Goal: Task Accomplishment & Management: Use online tool/utility

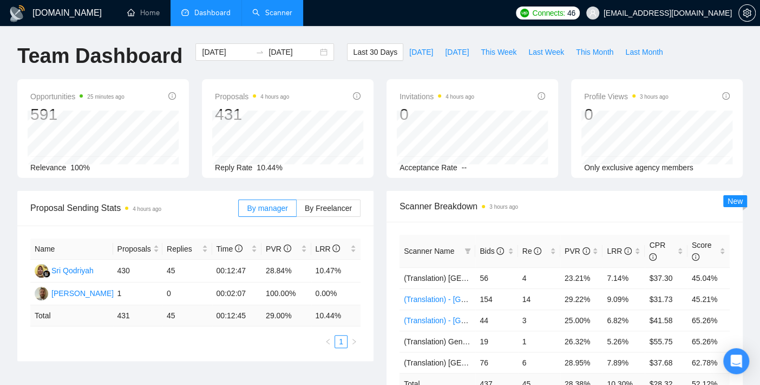
click at [255, 11] on link "Scanner" at bounding box center [272, 12] width 40 height 9
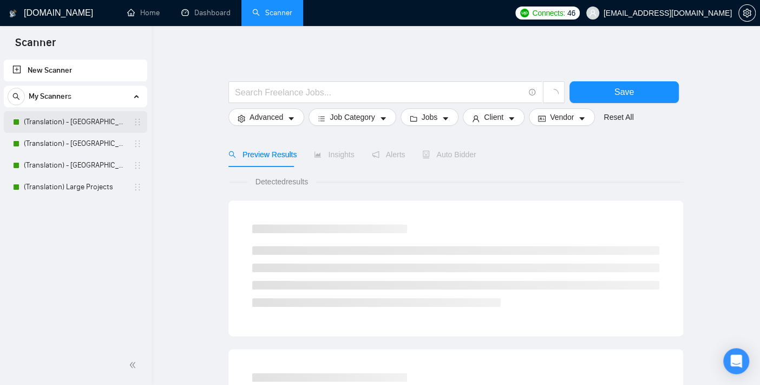
click at [61, 121] on link "(Translation) - [GEOGRAPHIC_DATA]" at bounding box center [75, 122] width 103 height 22
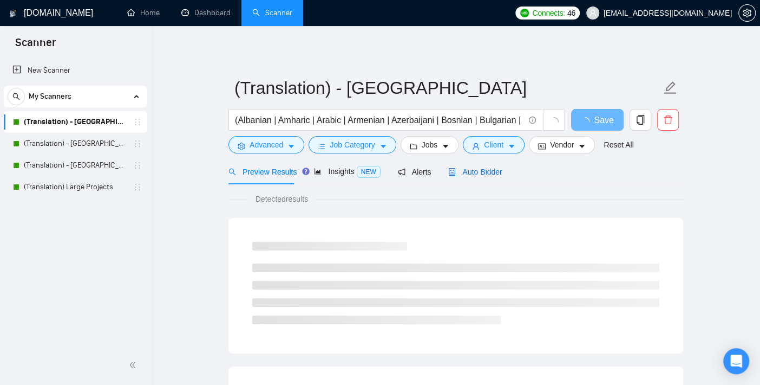
click at [469, 175] on span "Auto Bidder" at bounding box center [475, 171] width 54 height 9
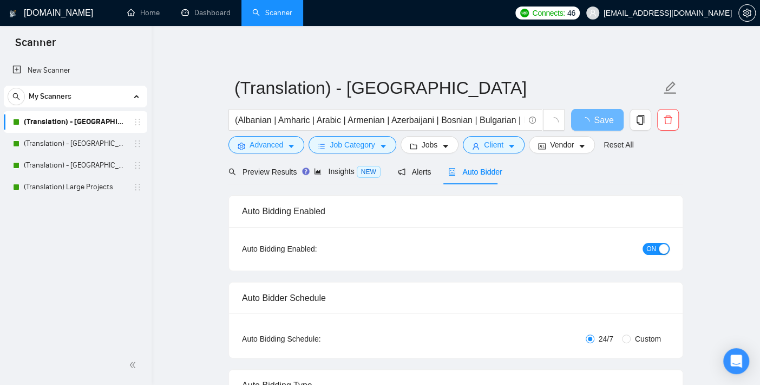
checkbox input "true"
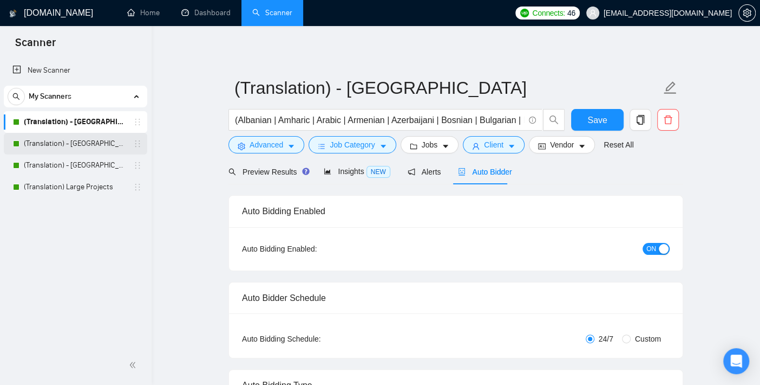
click at [83, 143] on link "(Translation) - America" at bounding box center [75, 144] width 103 height 22
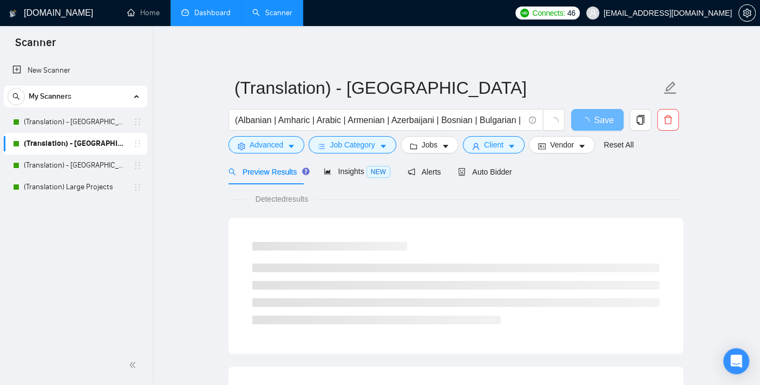
click at [206, 8] on link "Dashboard" at bounding box center [205, 12] width 49 height 9
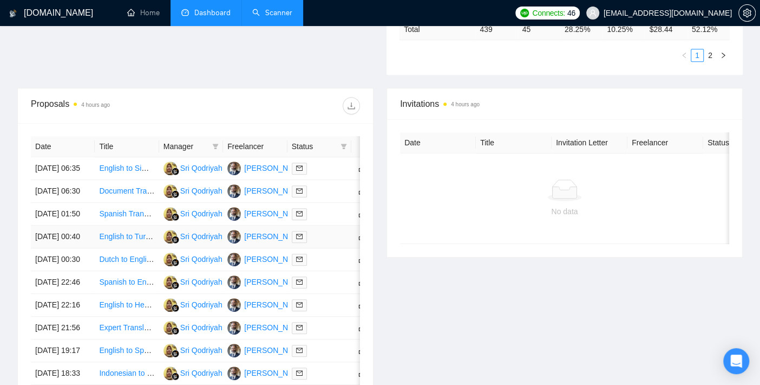
scroll to position [354, 0]
